Goal: Task Accomplishment & Management: Use online tool/utility

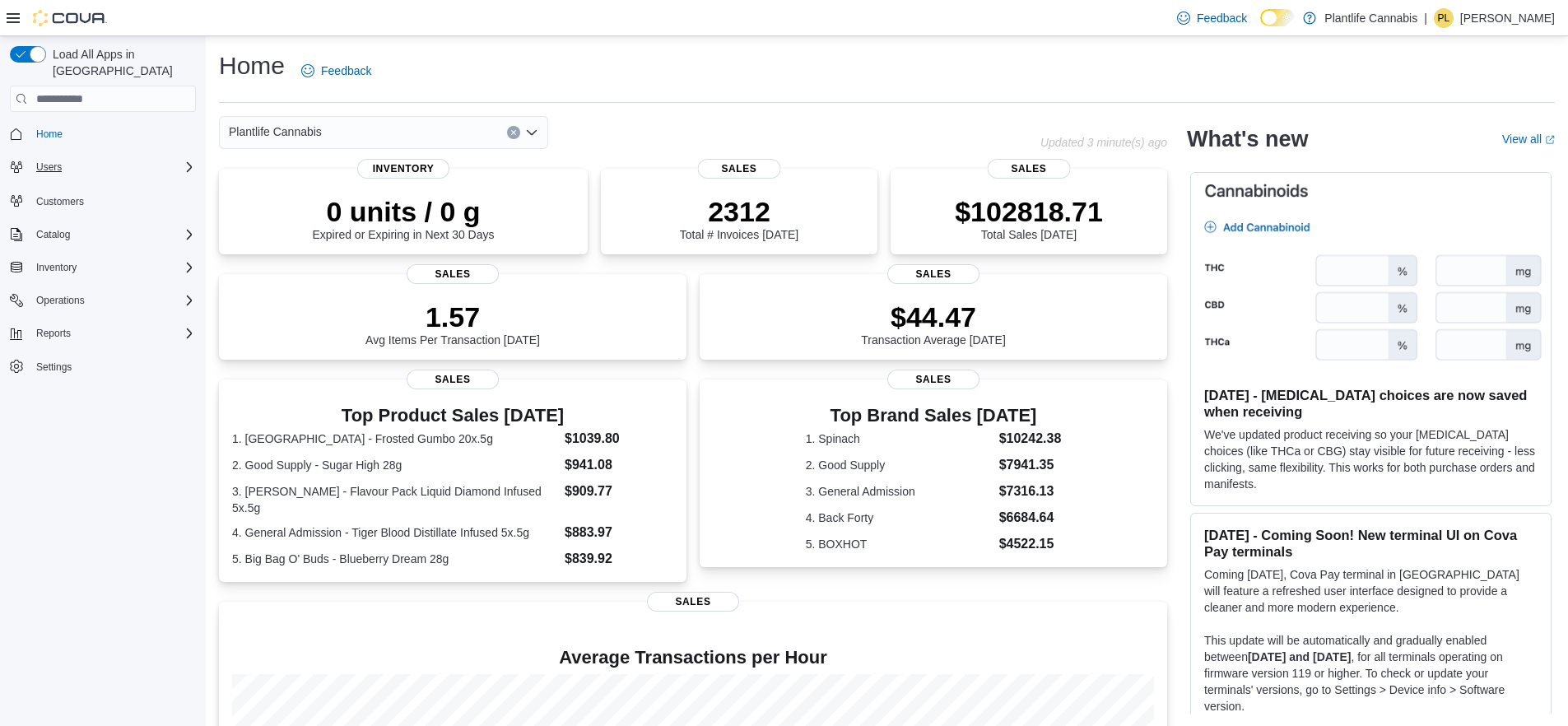
click at [137, 158] on div "Users" at bounding box center [113, 167] width 166 height 20
click at [105, 323] on div "Reports" at bounding box center [113, 333] width 166 height 20
click at [69, 370] on link "Reports" at bounding box center [47, 380] width 48 height 20
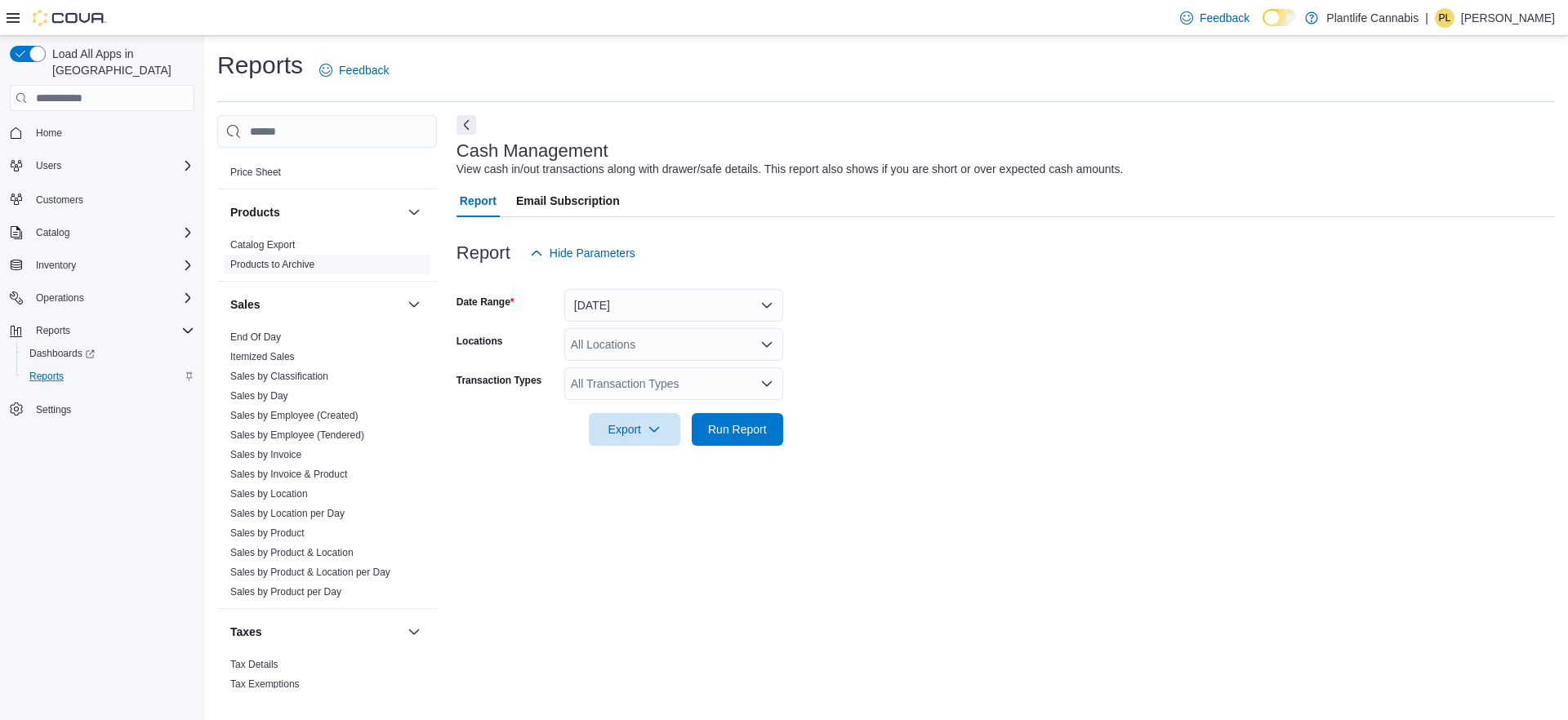
scroll to position [849, 0]
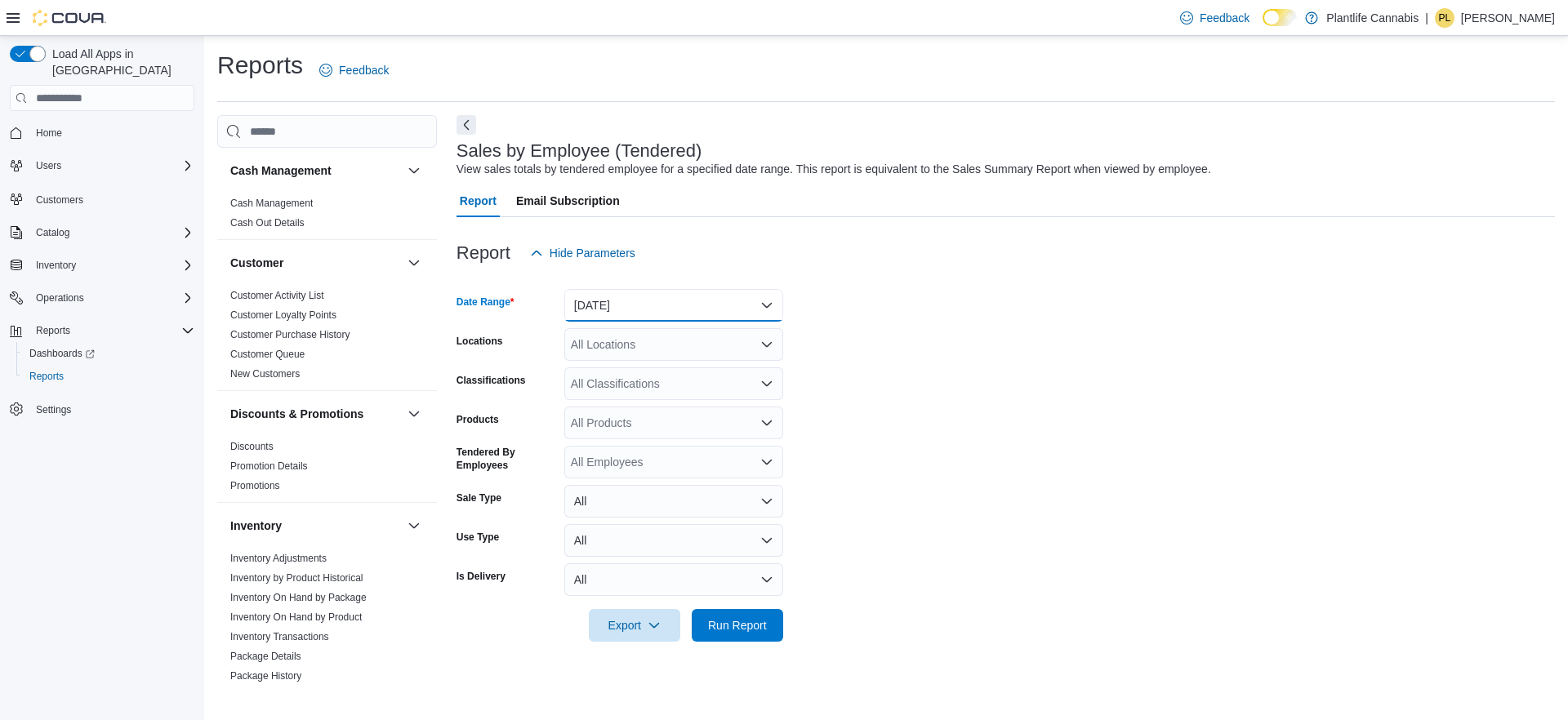
click at [638, 303] on button "Yesterday" at bounding box center [673, 306] width 218 height 33
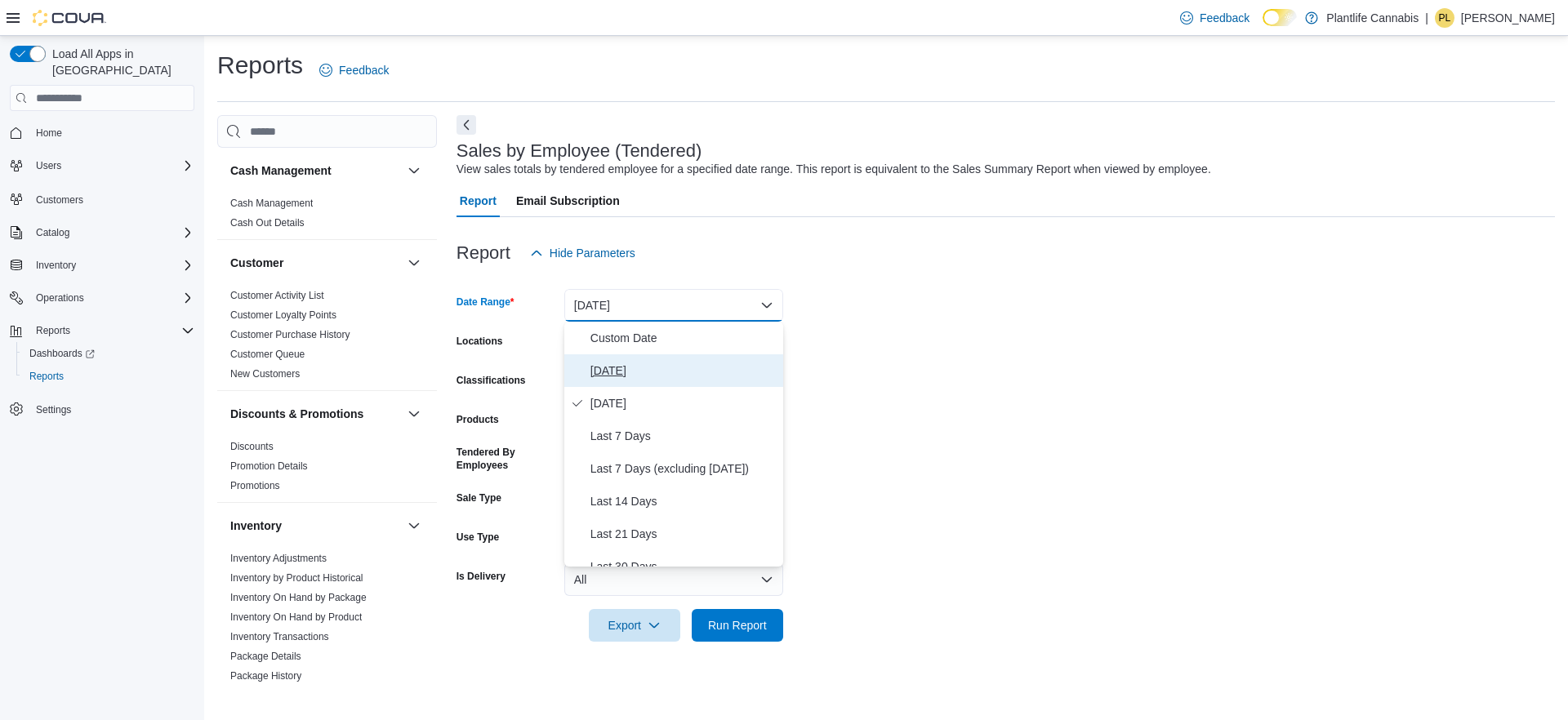
click at [633, 356] on button "Today" at bounding box center [673, 371] width 218 height 33
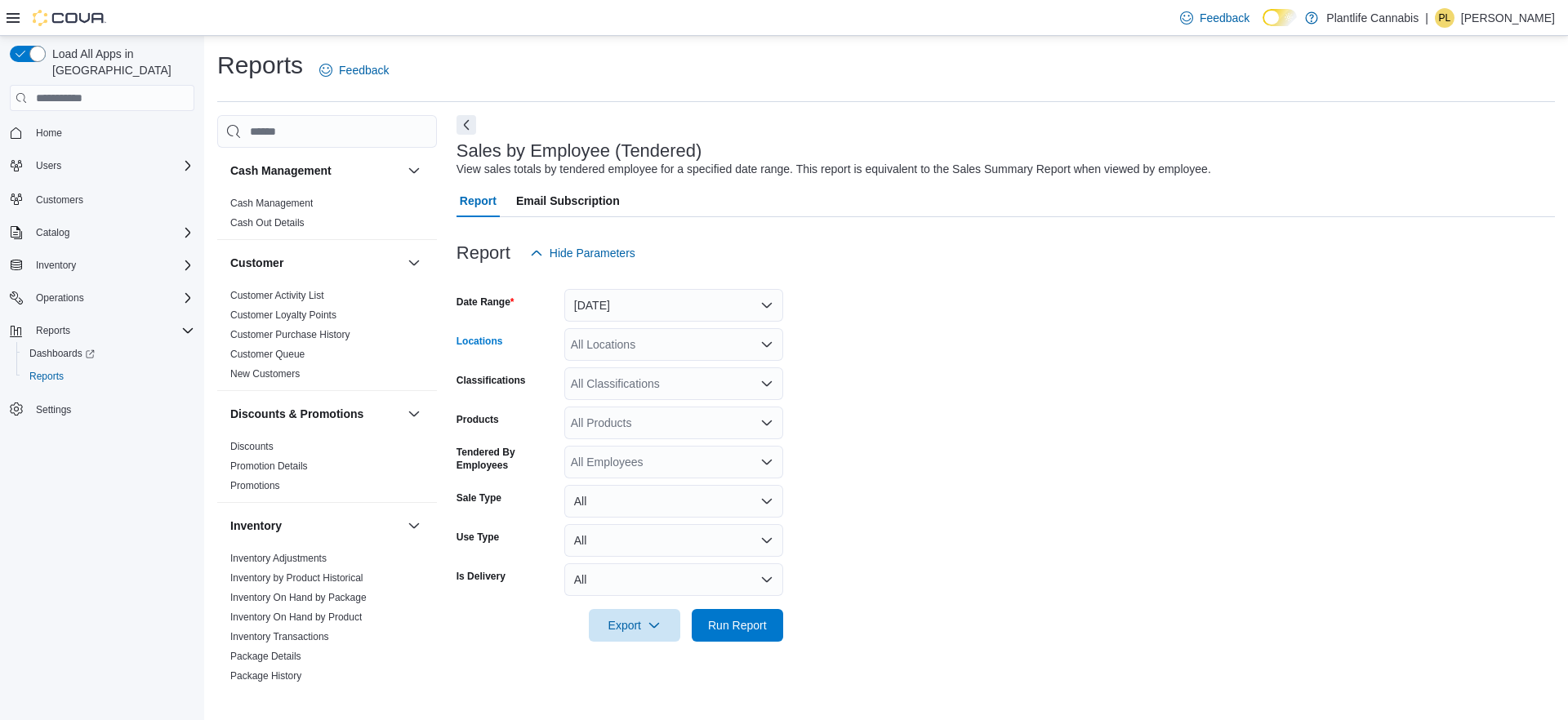
click at [632, 341] on div "All Locations" at bounding box center [673, 344] width 218 height 33
type input "***"
click at [637, 372] on span "Calgary - Seton" at bounding box center [648, 372] width 80 height 16
click at [716, 638] on span "Run Report" at bounding box center [737, 624] width 72 height 33
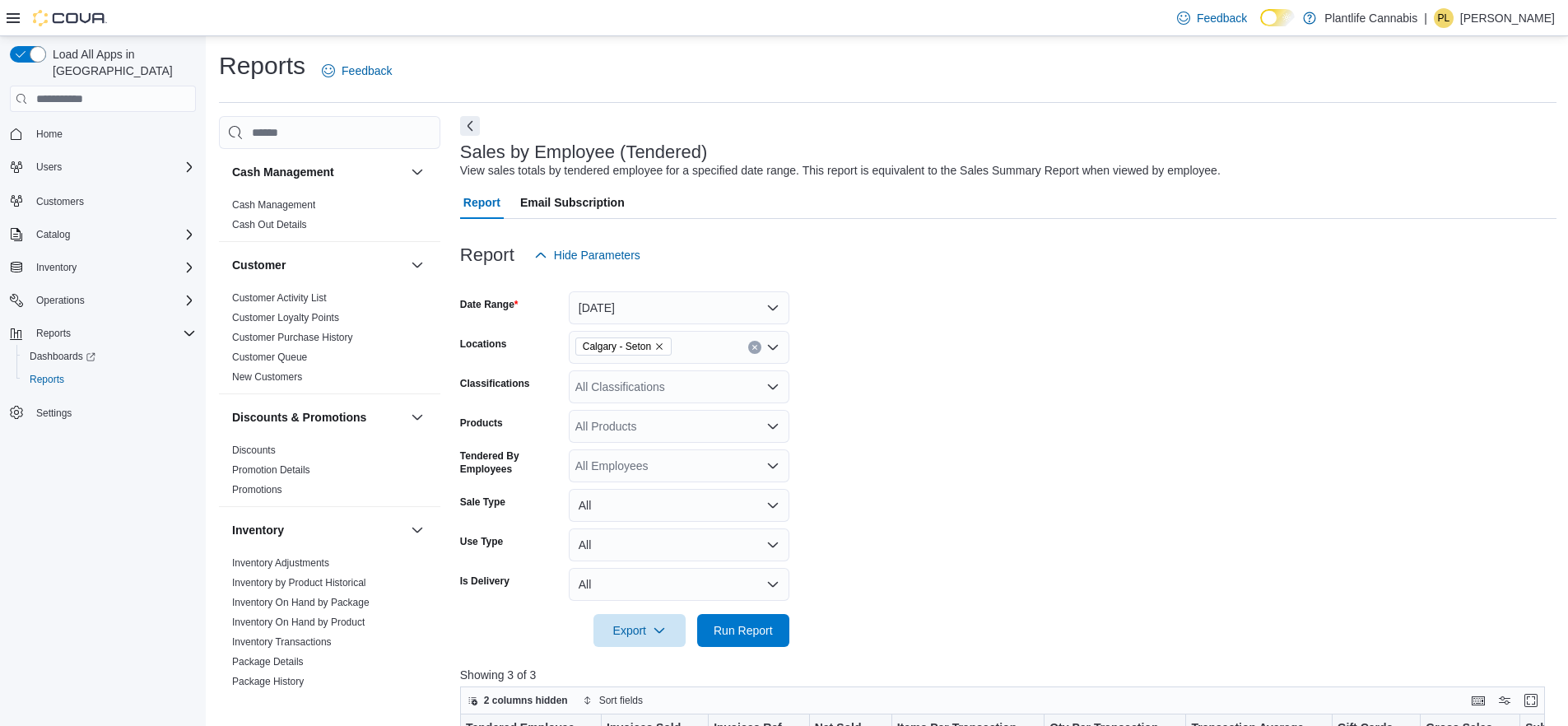
click at [646, 384] on div "All Classifications" at bounding box center [678, 386] width 220 height 33
type input "***"
click at [685, 416] on span "Accessory Group" at bounding box center [648, 414] width 88 height 17
click at [742, 631] on span "Run Report" at bounding box center [743, 629] width 60 height 17
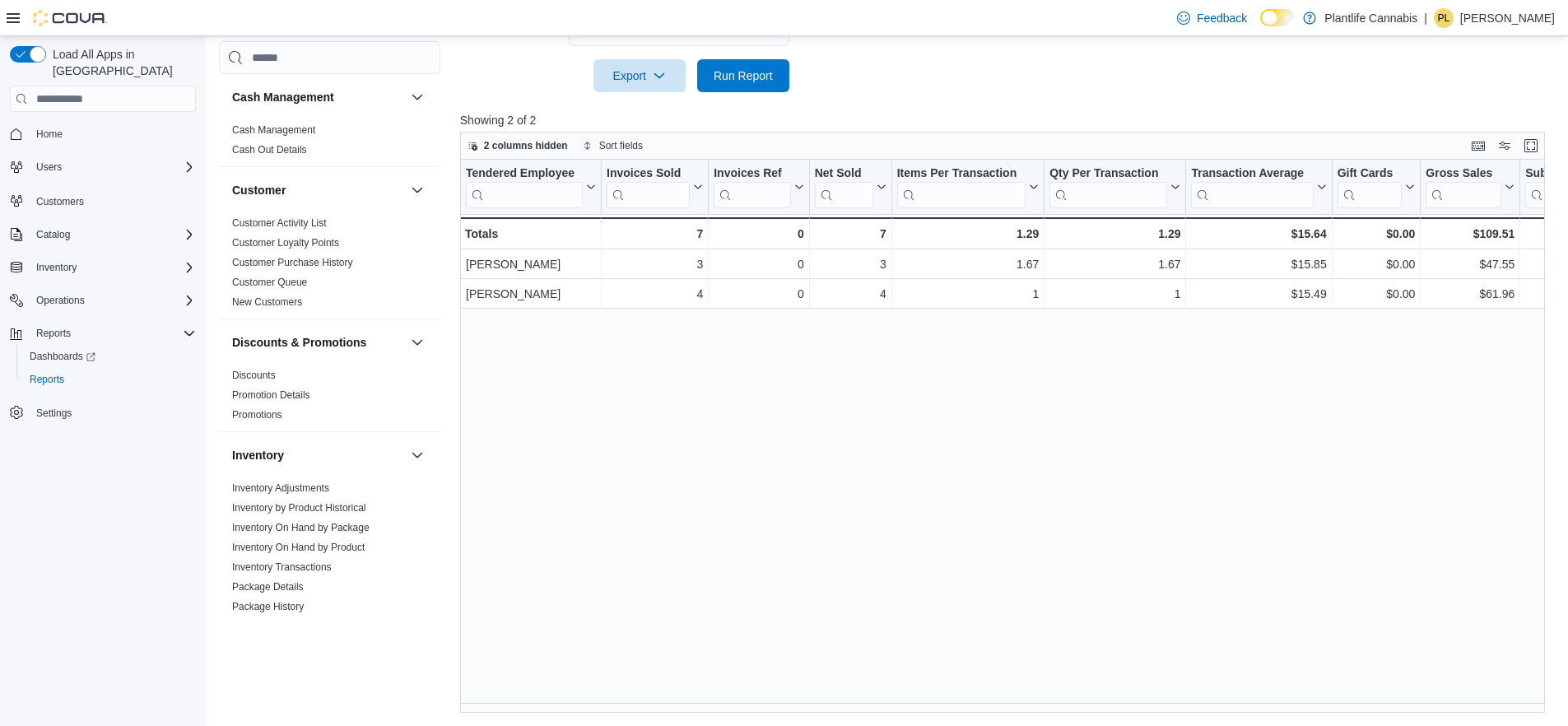
scroll to position [555, 0]
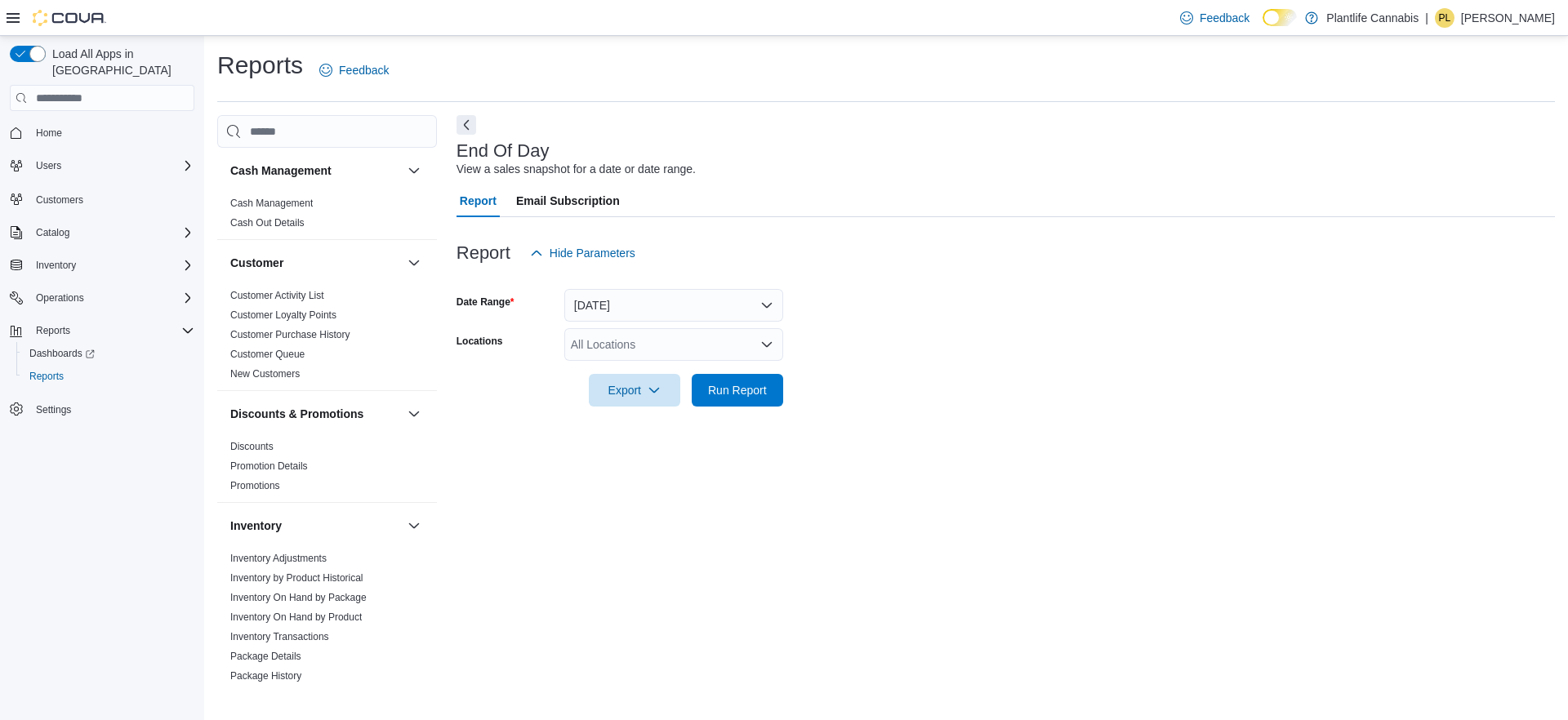
click at [651, 349] on div "All Locations" at bounding box center [673, 344] width 218 height 33
type input "***"
click at [685, 367] on span "Calgary - Seton" at bounding box center [648, 372] width 80 height 16
click at [886, 376] on form "Date Range Today Locations Calgary - Seton Export Run Report" at bounding box center [1005, 337] width 1098 height 137
click at [753, 387] on span "Run Report" at bounding box center [737, 389] width 59 height 16
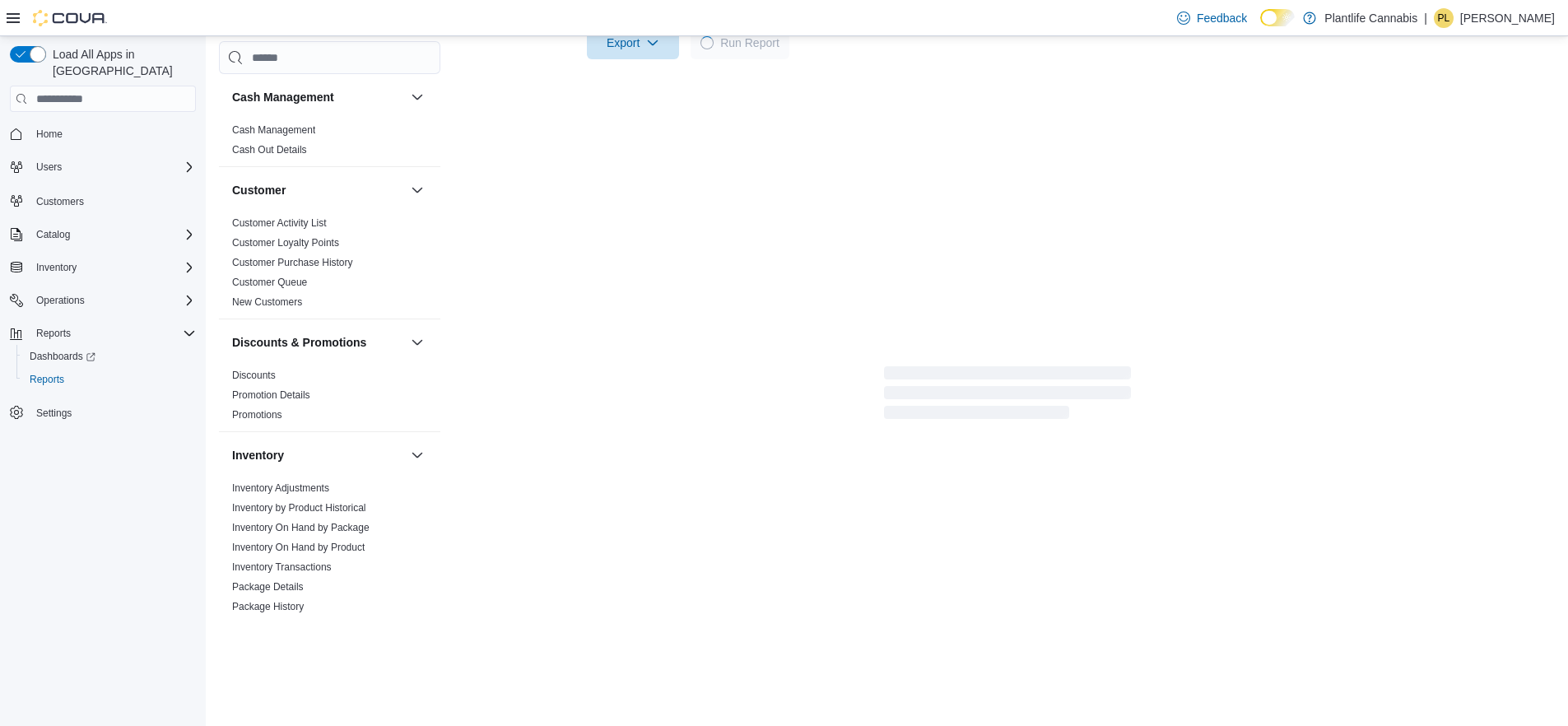
scroll to position [209, 0]
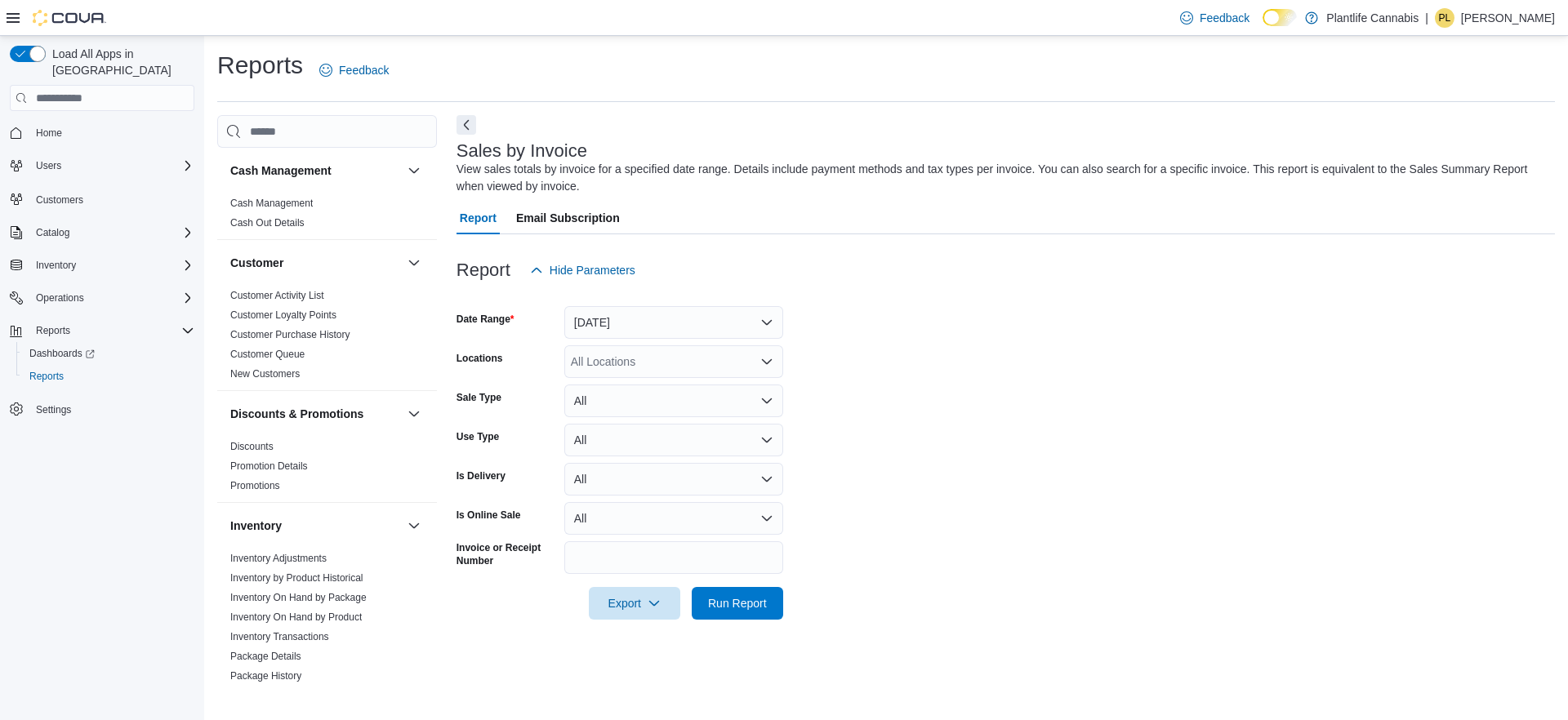
click at [695, 365] on div "All Locations" at bounding box center [673, 362] width 218 height 33
type input "***"
click at [682, 397] on span "Calgary - Seton" at bounding box center [648, 389] width 80 height 16
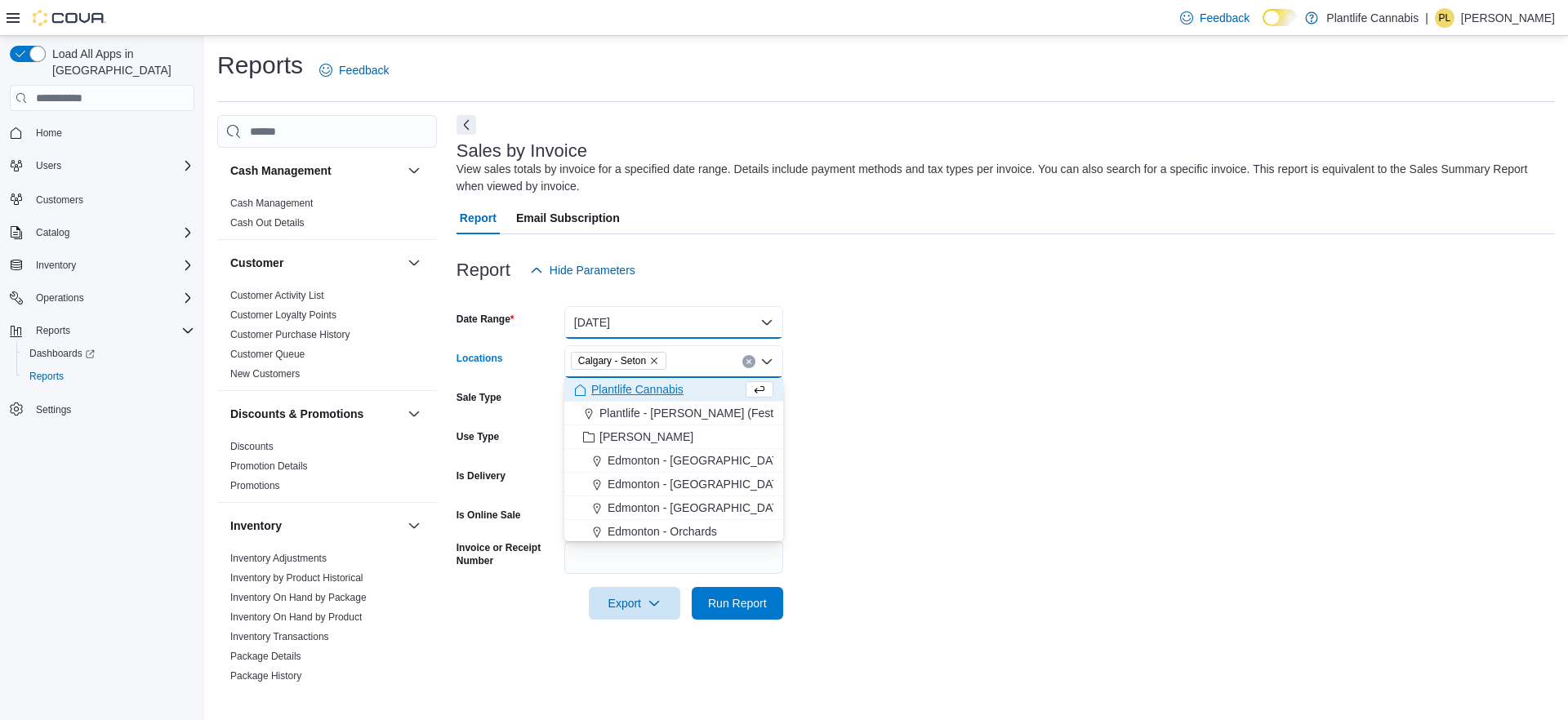
click at [695, 324] on button "Yesterday" at bounding box center [673, 322] width 218 height 33
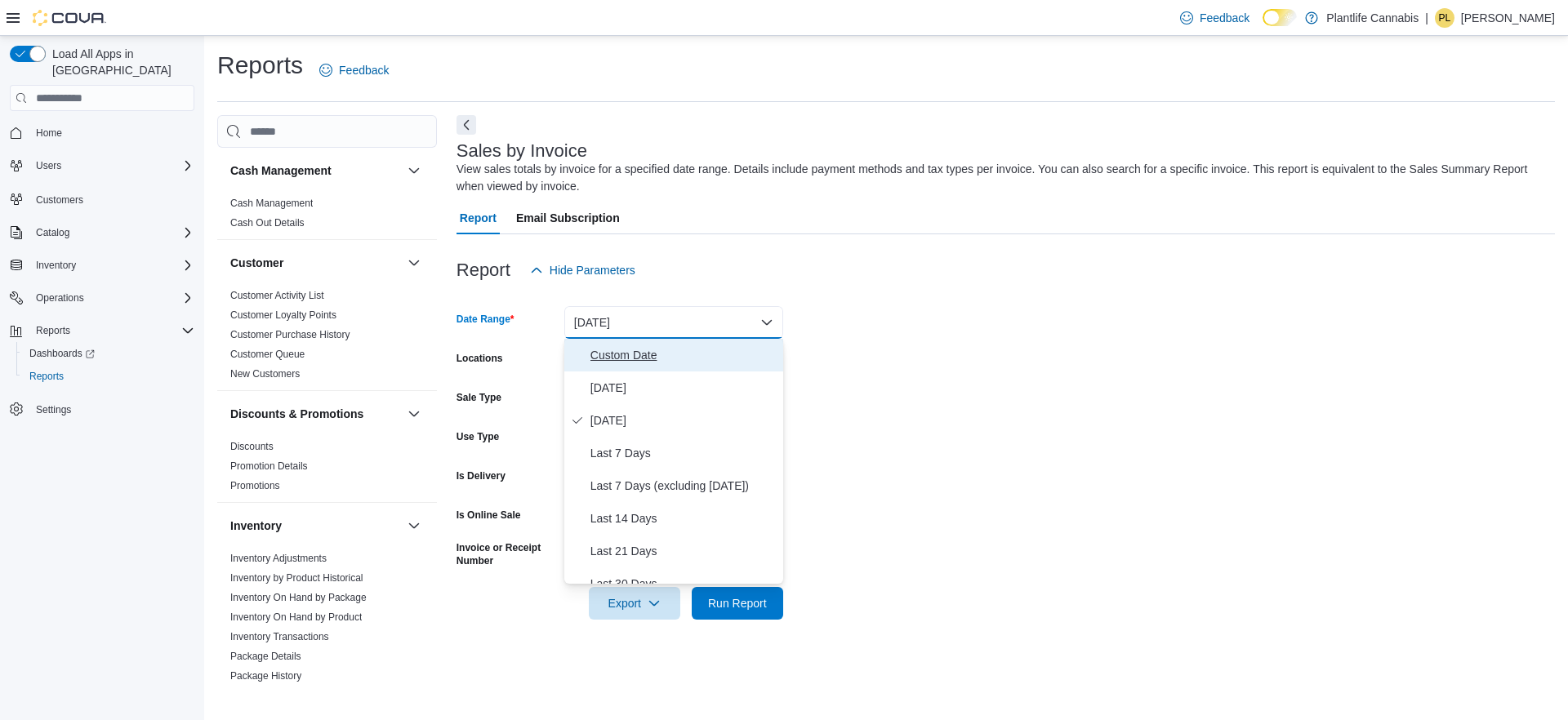
click at [686, 356] on span "Custom Date" at bounding box center [684, 355] width 186 height 19
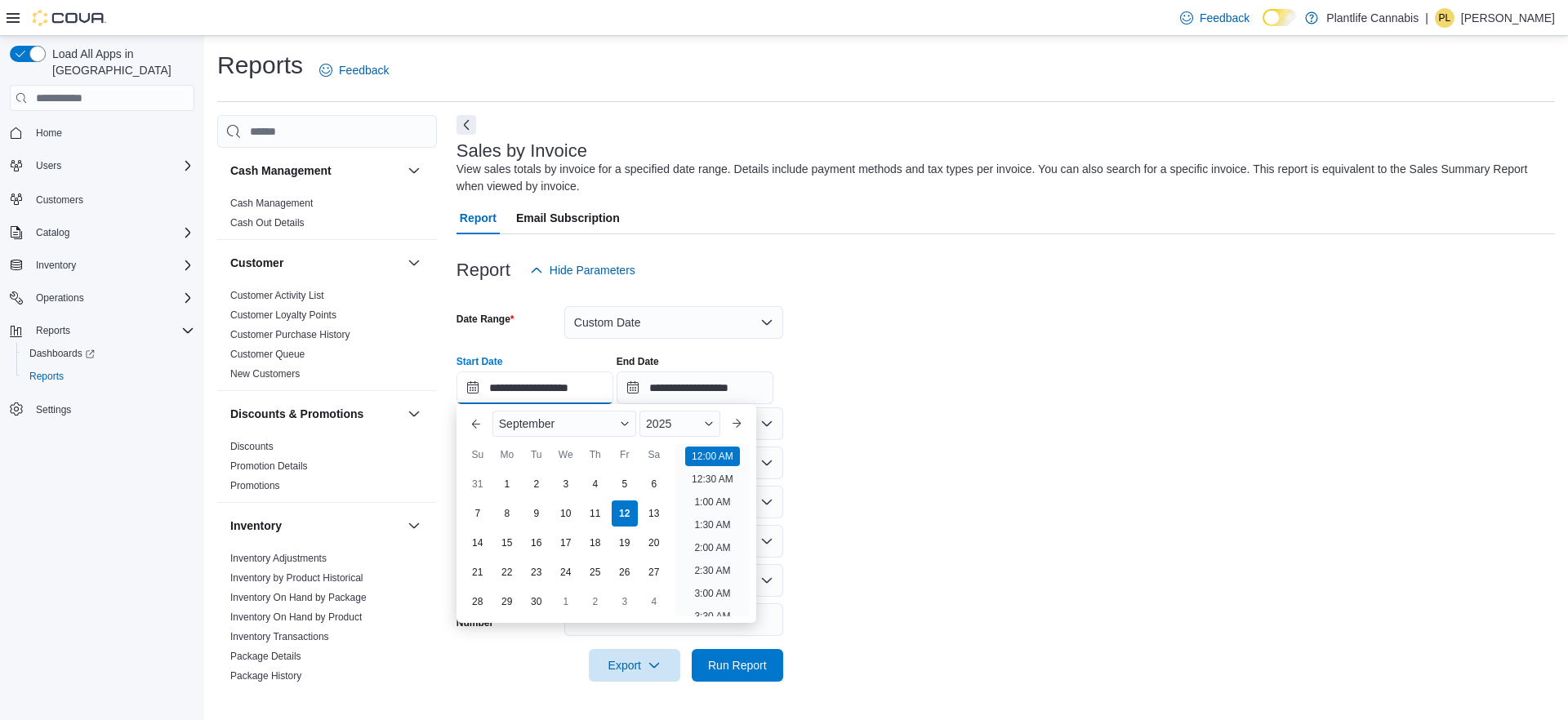
click at [576, 384] on input "**********" at bounding box center [534, 388] width 156 height 33
click at [731, 531] on li "4:00 PM" at bounding box center [712, 528] width 50 height 19
type input "**********"
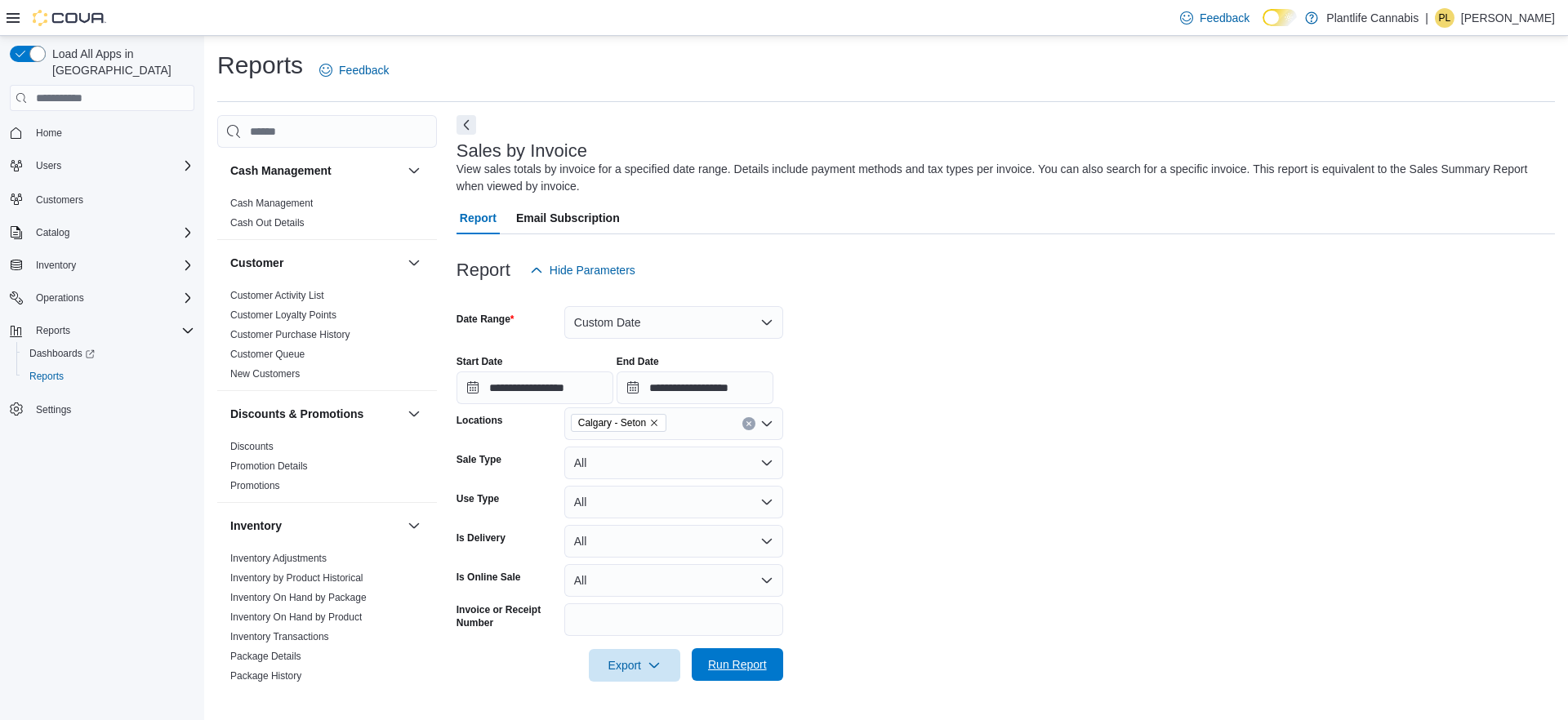
click at [736, 671] on span "Run Report" at bounding box center [737, 664] width 59 height 16
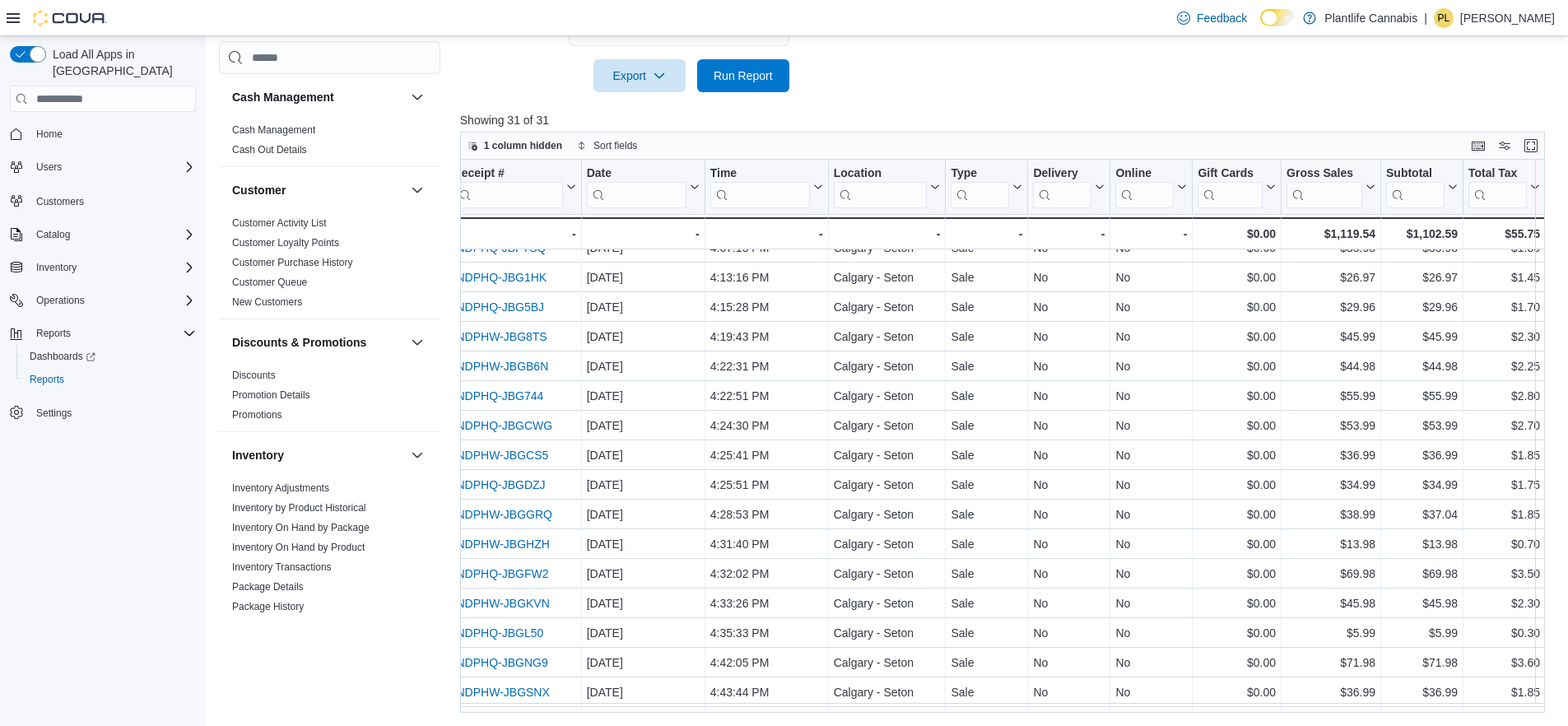
scroll to position [0, 138]
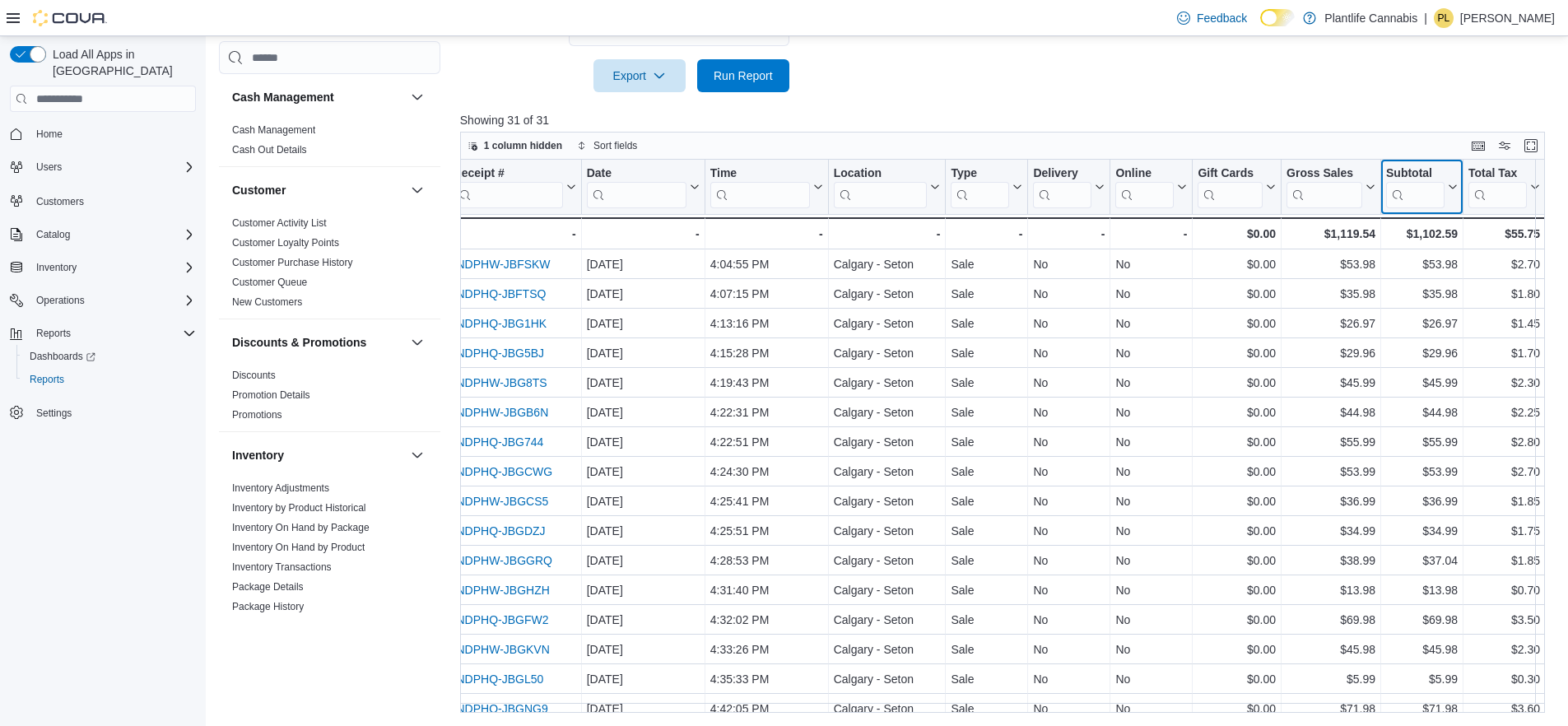
click at [1452, 185] on icon at bounding box center [1451, 187] width 13 height 10
click at [1455, 273] on span "Sort High-Low" at bounding box center [1431, 269] width 63 height 13
drag, startPoint x: 794, startPoint y: 713, endPoint x: 654, endPoint y: 711, distance: 140.0
click at [652, 713] on div "Reports Feedback Cash Management Cash Management Cash Out Details Customer Cust…" at bounding box center [887, 83] width 1363 height 1285
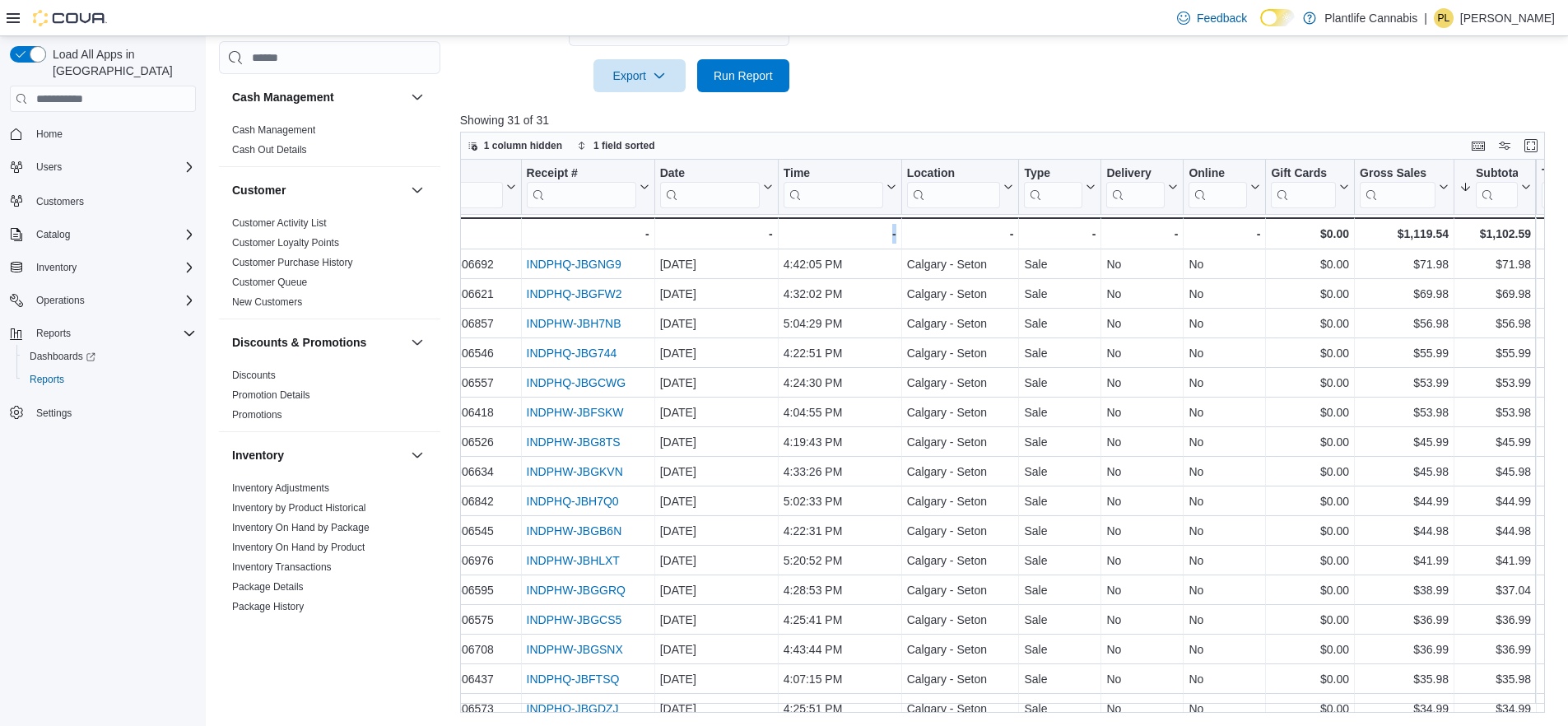
scroll to position [0, 0]
